Goal: Share content

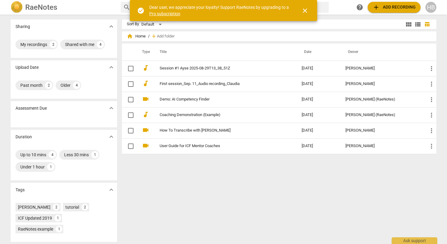
click at [307, 7] on span "close" at bounding box center [305, 10] width 7 height 7
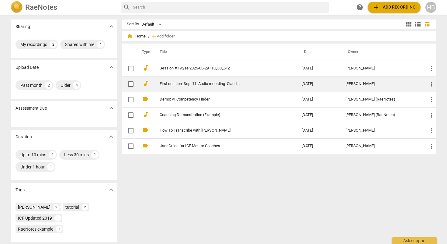
click at [409, 82] on div "[PERSON_NAME]" at bounding box center [382, 84] width 73 height 5
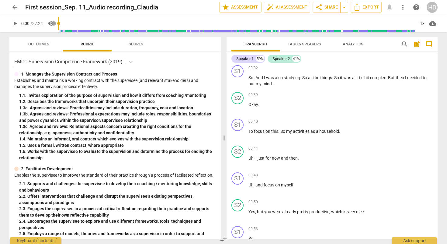
scroll to position [266, 0]
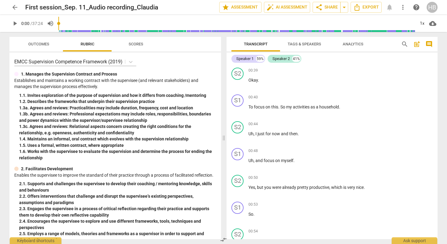
click at [39, 45] on span "Outcomes" at bounding box center [38, 44] width 21 height 5
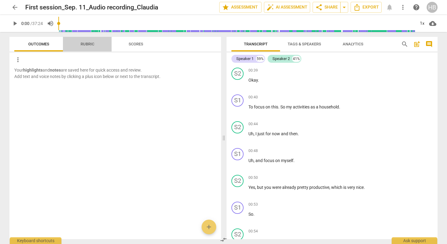
click at [93, 43] on span "Rubric" at bounding box center [88, 44] width 14 height 5
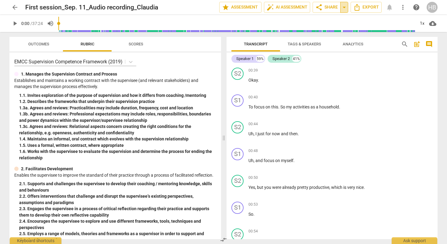
click at [344, 7] on span "arrow_drop_down" at bounding box center [344, 7] width 7 height 7
click at [325, 7] on span "share Share" at bounding box center [327, 7] width 23 height 7
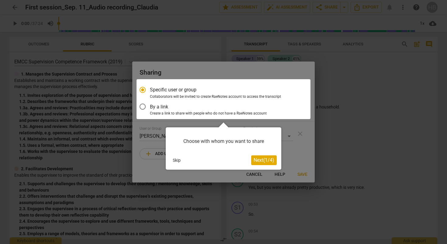
click at [257, 161] on span "Next ( 1 / 4 )" at bounding box center [264, 160] width 21 height 6
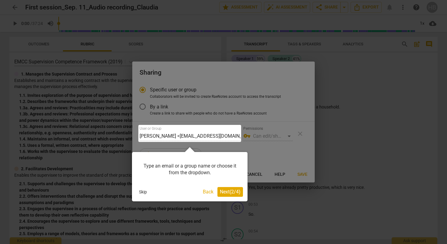
click at [225, 195] on button "Next ( 2 / 4 )" at bounding box center [231, 192] width 26 height 10
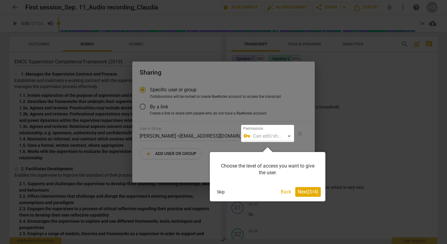
click at [304, 192] on span "Next ( 3 / 4 )" at bounding box center [308, 192] width 21 height 6
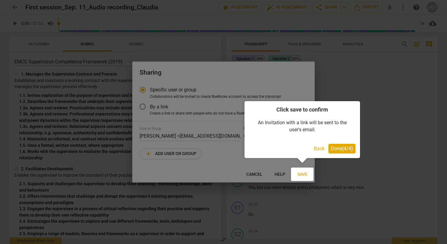
click at [337, 152] on button "Done ( 4 / 4 )" at bounding box center [342, 149] width 27 height 10
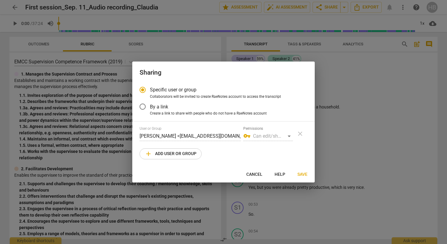
click at [390, 107] on div at bounding box center [223, 122] width 447 height 244
radio input "false"
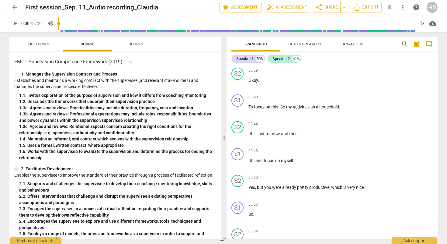
click at [309, 43] on span "Tags & Speakers" at bounding box center [304, 44] width 33 height 5
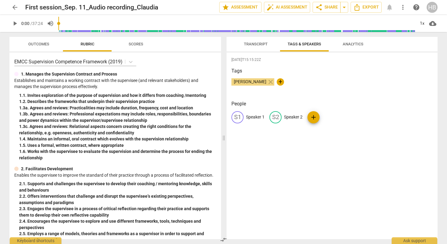
click at [255, 44] on span "Transcript" at bounding box center [256, 44] width 24 height 5
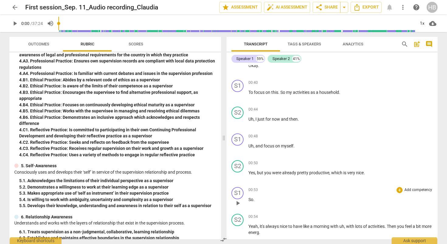
scroll to position [282, 0]
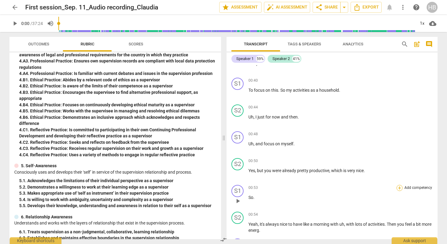
click at [400, 187] on div "+" at bounding box center [400, 188] width 6 height 6
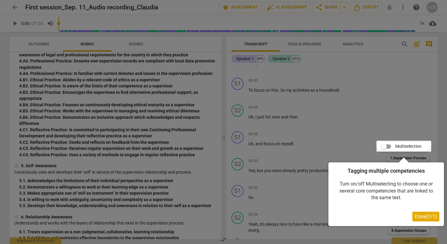
click at [412, 109] on div at bounding box center [223, 122] width 447 height 244
click at [265, 173] on div at bounding box center [223, 122] width 447 height 244
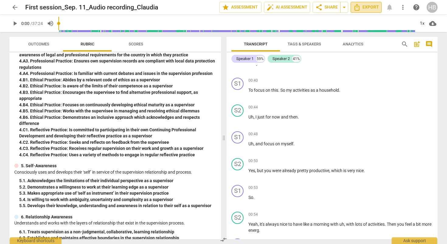
click at [360, 5] on icon "Export" at bounding box center [357, 7] width 7 height 7
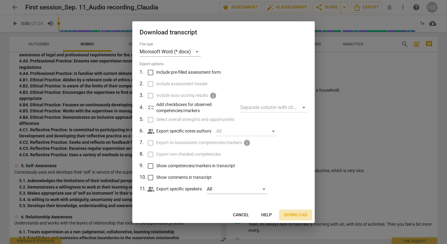
click at [296, 212] on span "Download" at bounding box center [295, 215] width 23 height 6
